Goal: Task Accomplishment & Management: Manage account settings

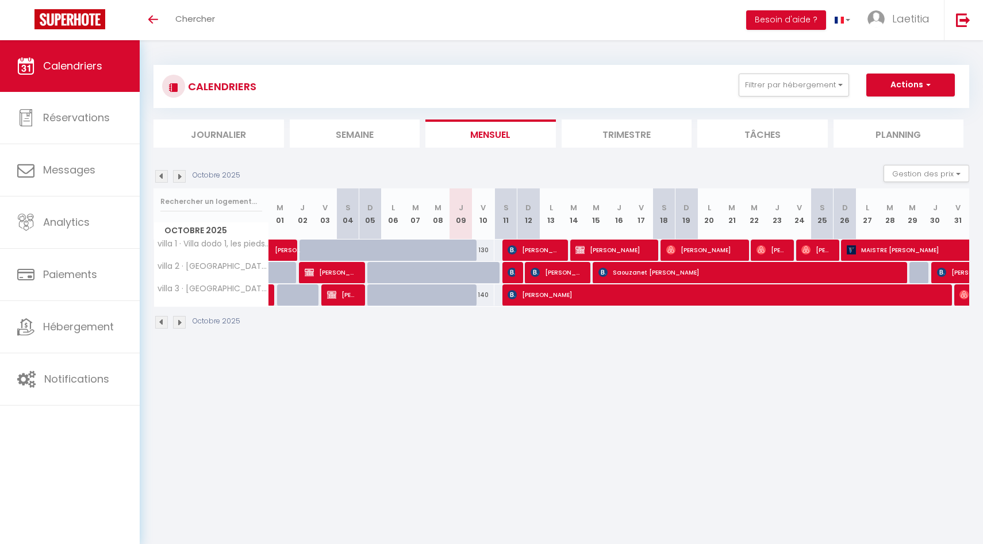
click at [603, 131] on li "Trimestre" at bounding box center [626, 134] width 130 height 28
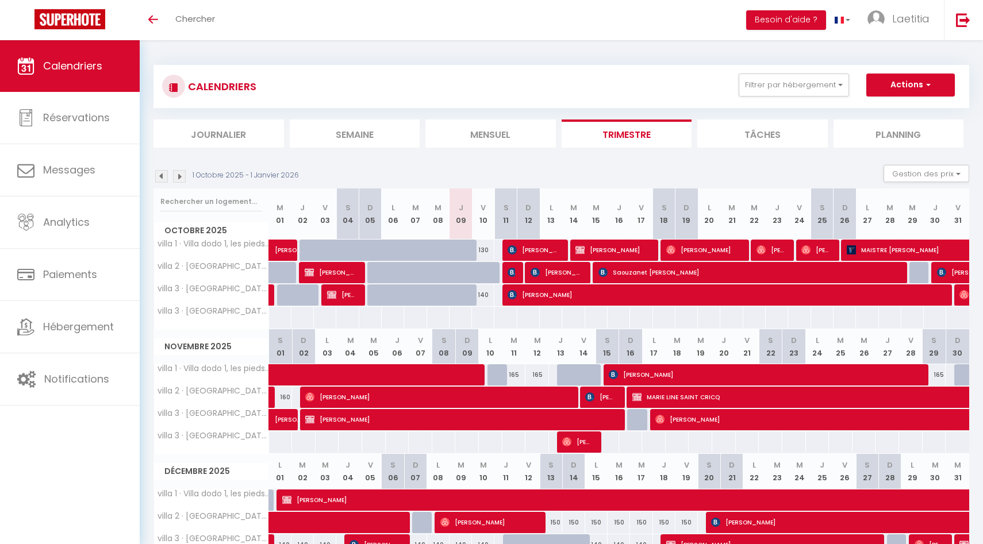
click at [182, 174] on img at bounding box center [179, 176] width 13 height 13
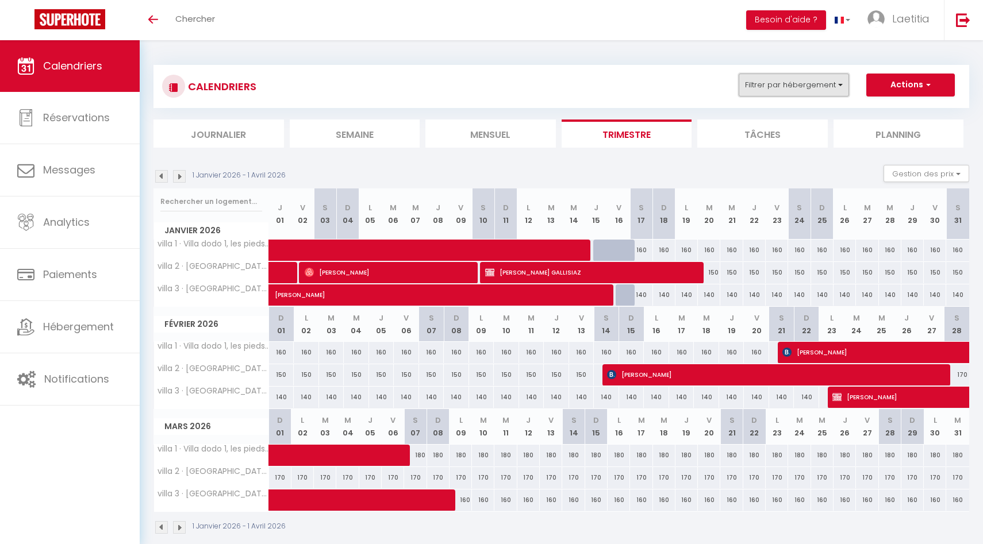
click at [758, 84] on button "Filtrer par hébergement" at bounding box center [793, 85] width 110 height 23
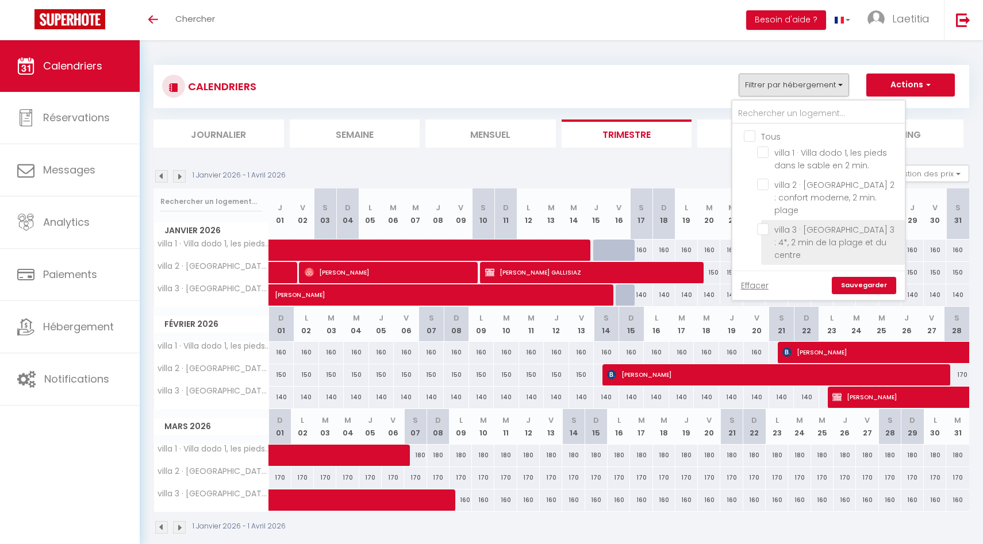
click at [758, 224] on input "villa 3 · [GEOGRAPHIC_DATA] 3 : 4*, 2 min de la plage et du centre" at bounding box center [829, 229] width 144 height 11
checkbox input "true"
checkbox input "false"
click at [758, 277] on link "Sauvegarder" at bounding box center [864, 285] width 64 height 17
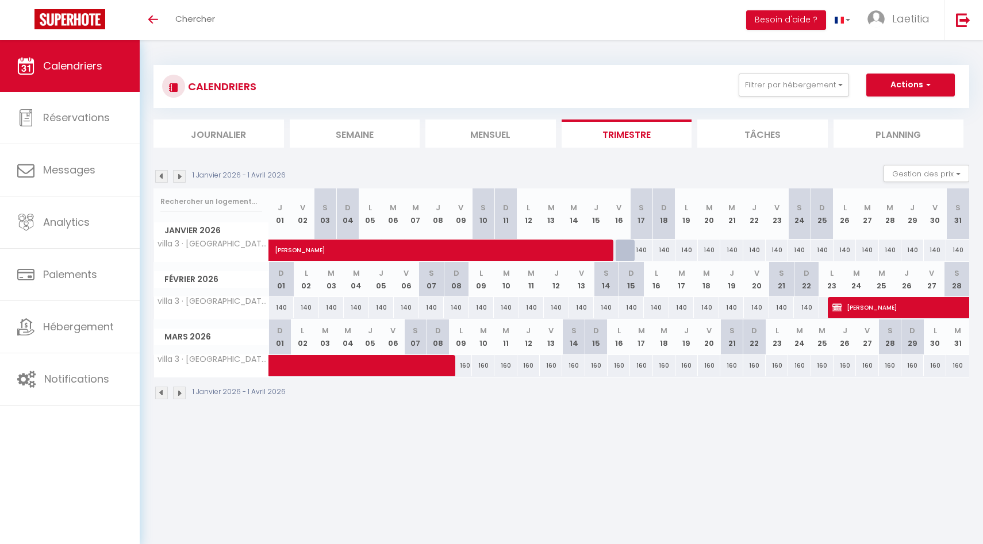
click at [507, 128] on li "Mensuel" at bounding box center [490, 134] width 130 height 28
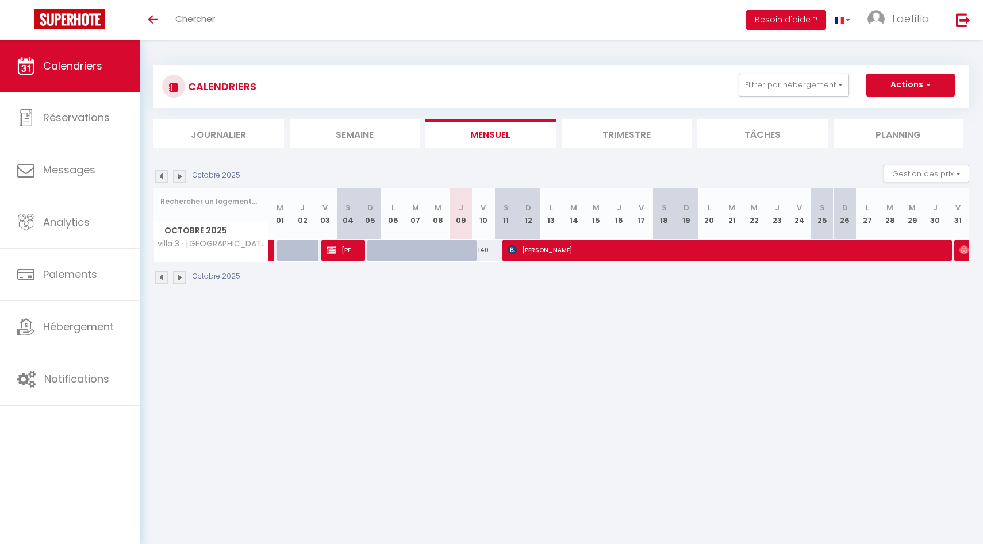
click at [180, 174] on img at bounding box center [179, 176] width 13 height 13
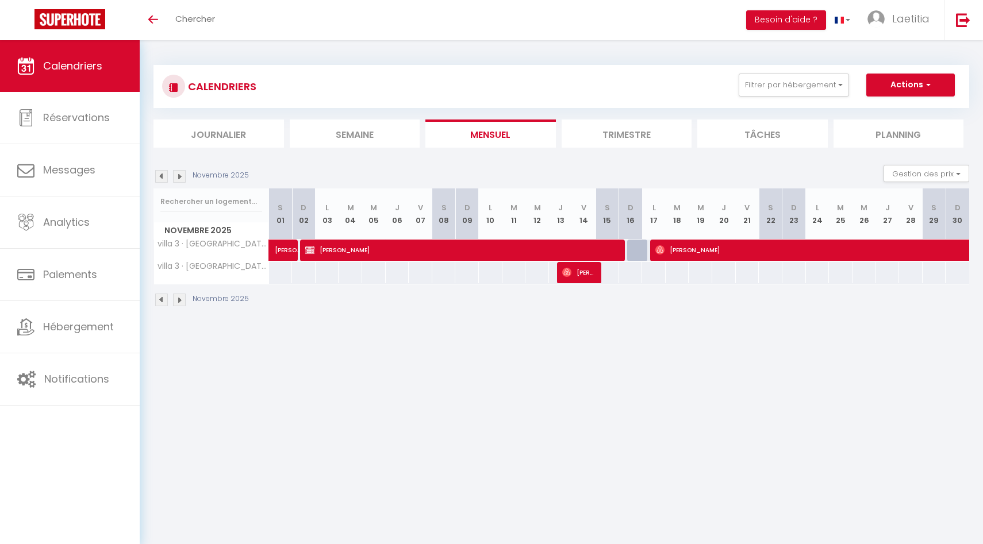
click at [180, 174] on img at bounding box center [179, 176] width 13 height 13
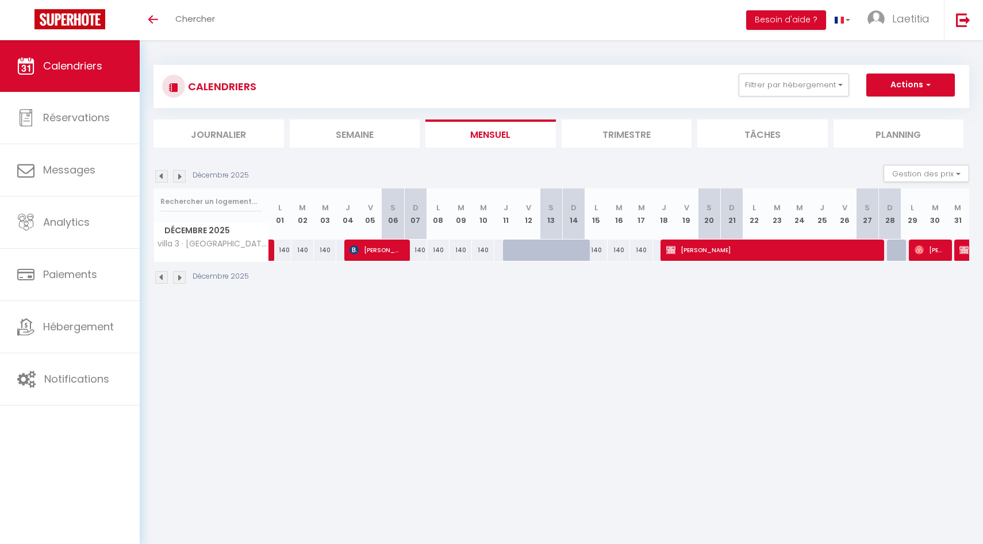
click at [180, 174] on img at bounding box center [179, 176] width 13 height 13
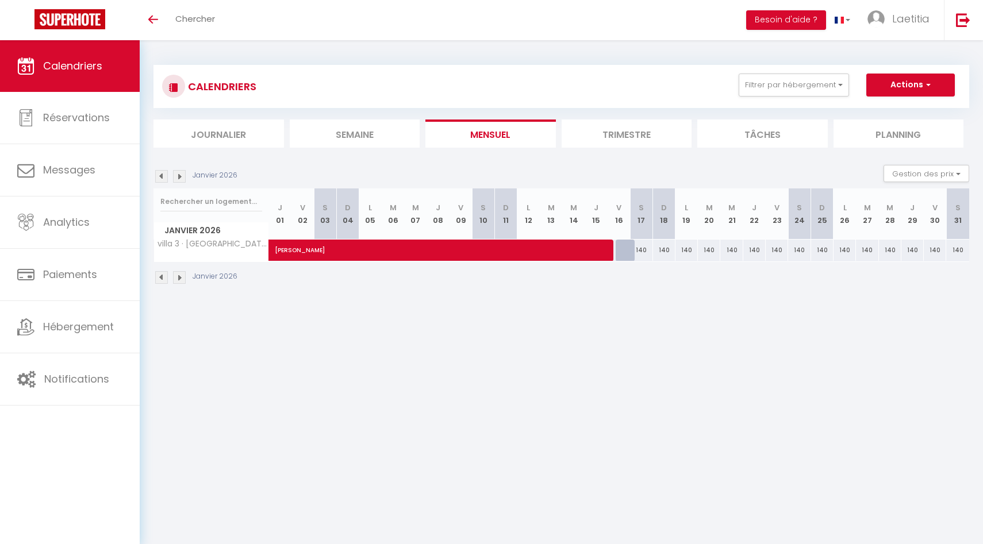
click at [180, 174] on img at bounding box center [179, 176] width 13 height 13
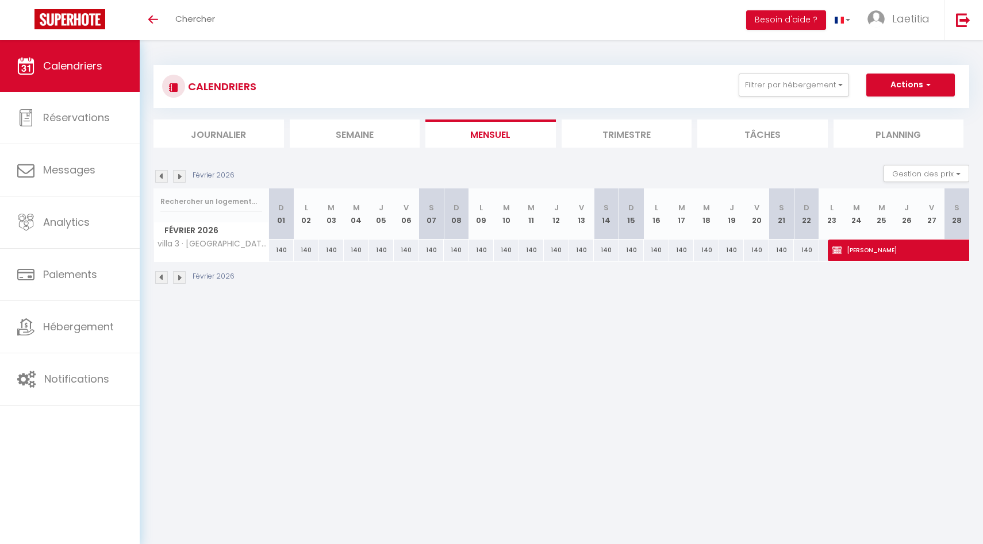
click at [180, 174] on img at bounding box center [179, 176] width 13 height 13
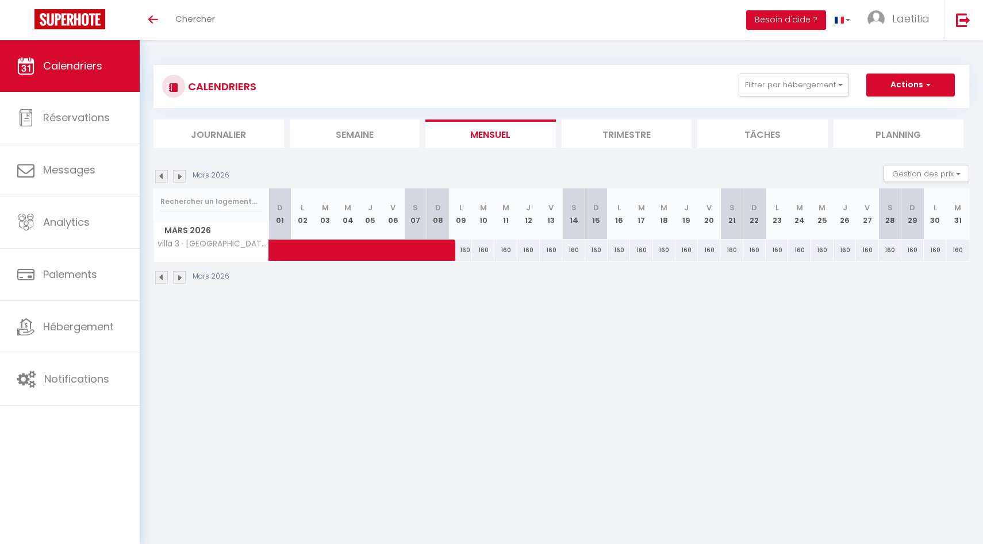
click at [180, 174] on img at bounding box center [179, 176] width 13 height 13
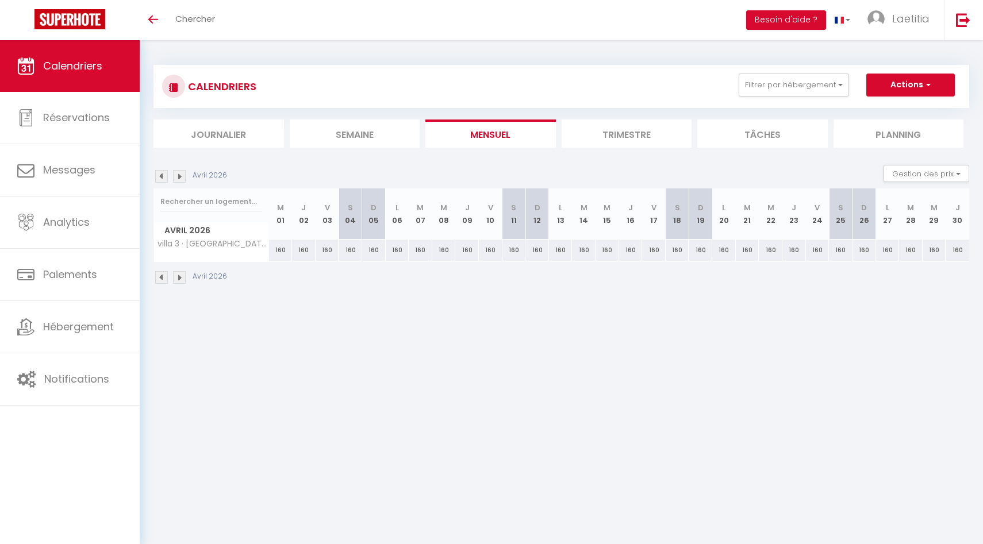
click at [180, 174] on img at bounding box center [179, 176] width 13 height 13
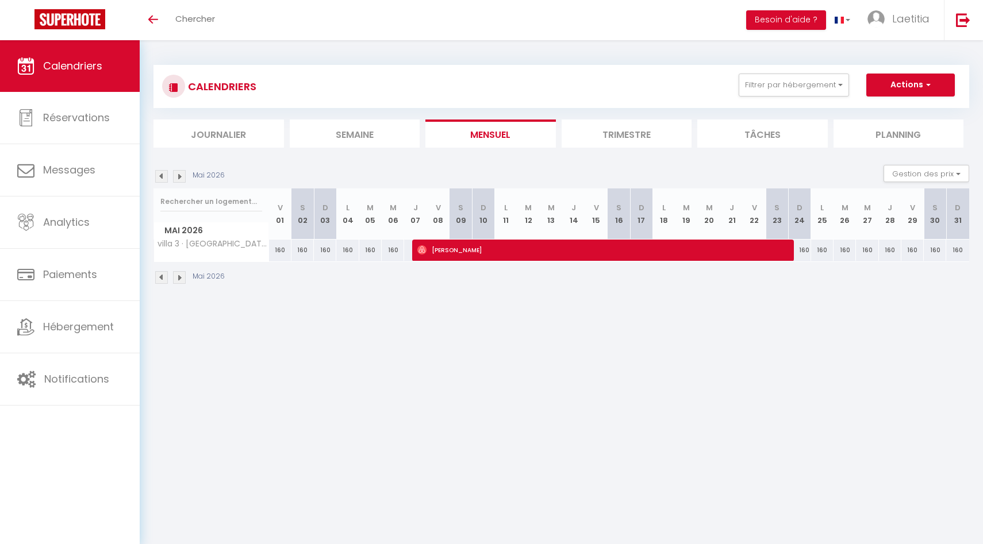
click at [180, 174] on img at bounding box center [179, 176] width 13 height 13
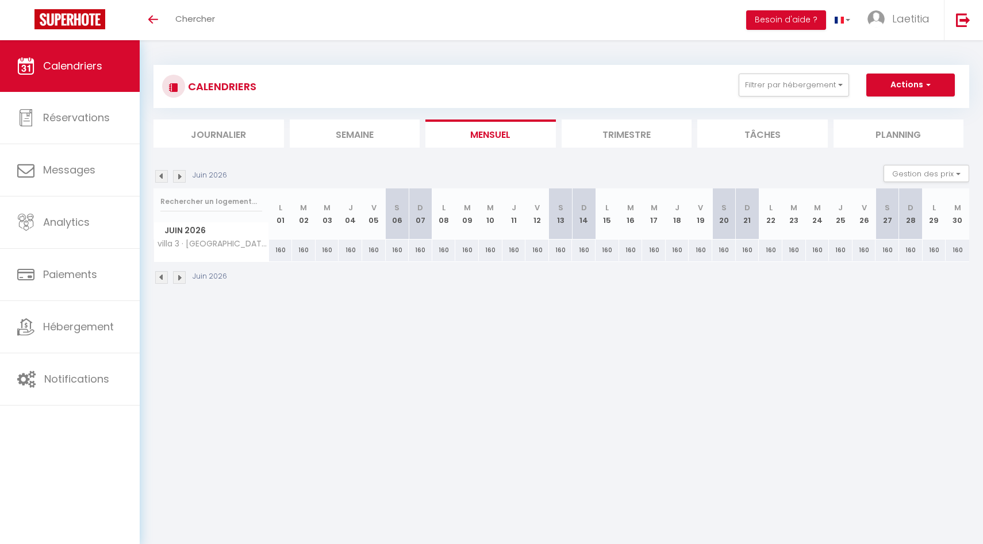
click at [180, 174] on img at bounding box center [179, 176] width 13 height 13
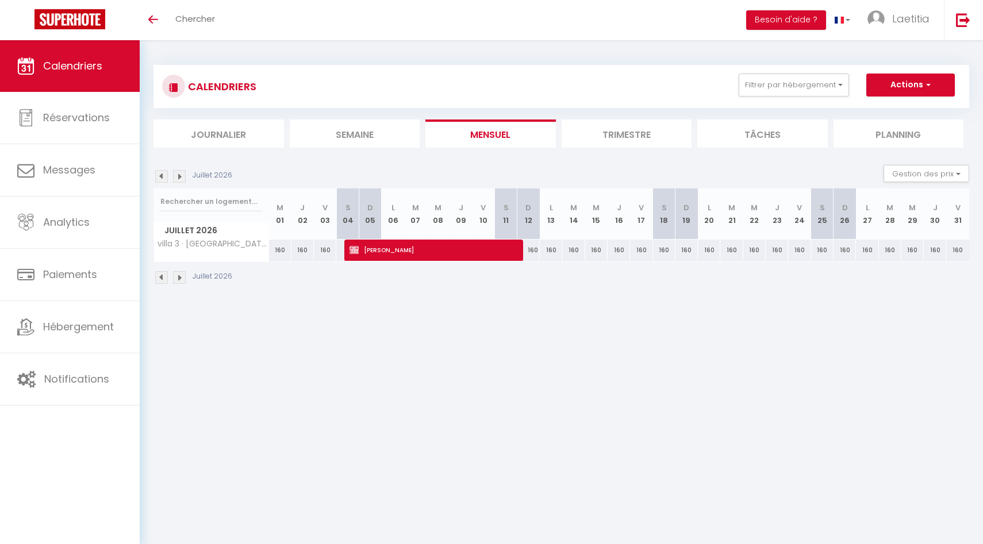
click at [180, 174] on img at bounding box center [179, 176] width 13 height 13
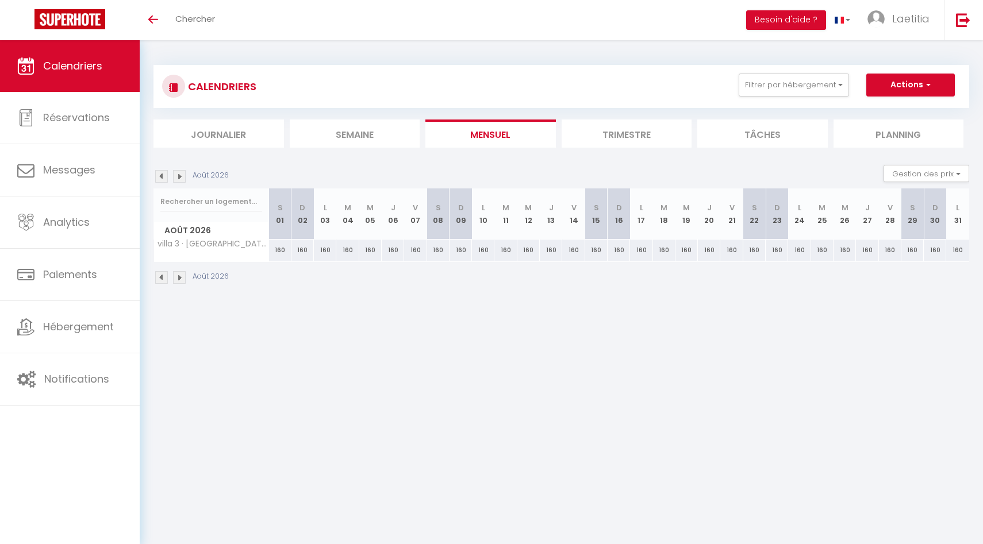
click at [180, 174] on img at bounding box center [179, 176] width 13 height 13
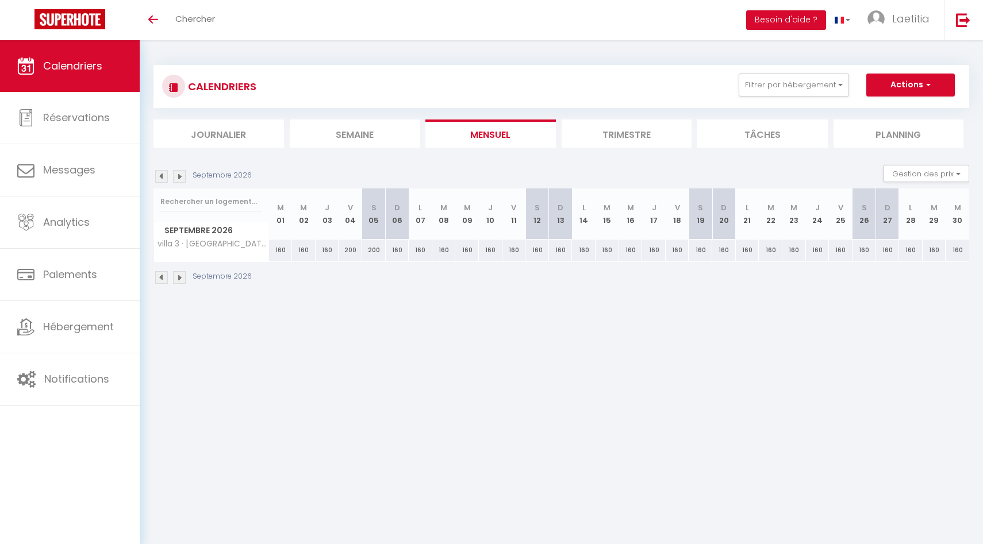
click at [180, 174] on img at bounding box center [179, 176] width 13 height 13
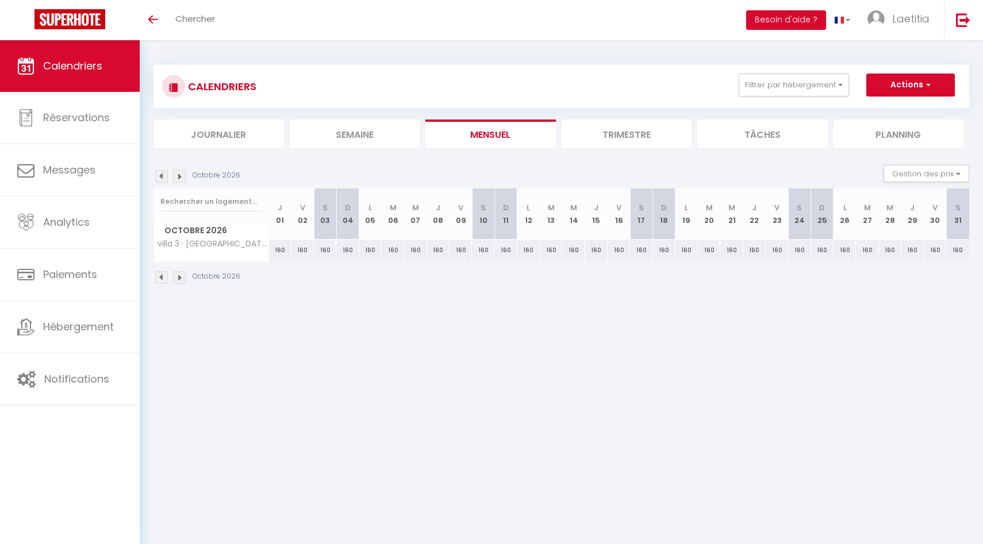
click at [180, 174] on img at bounding box center [179, 176] width 13 height 13
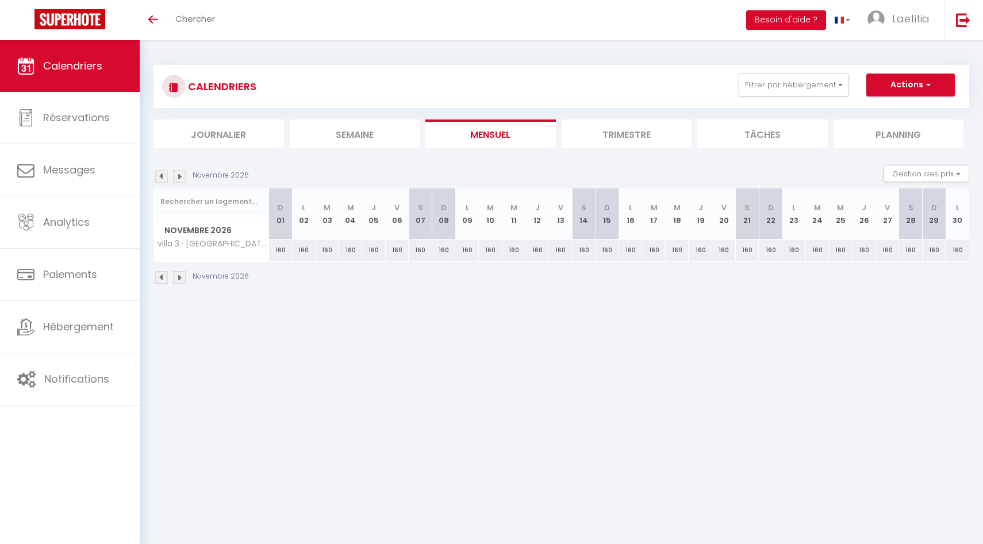
click at [180, 174] on img at bounding box center [179, 176] width 13 height 13
